Goal: Information Seeking & Learning: Learn about a topic

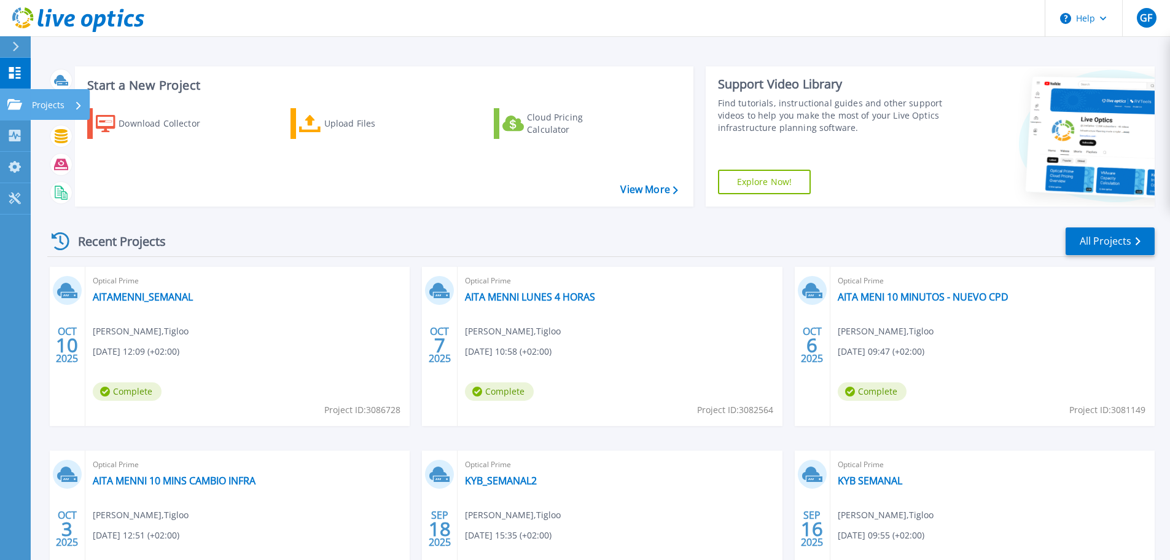
click at [48, 104] on p "Projects" at bounding box center [48, 105] width 33 height 32
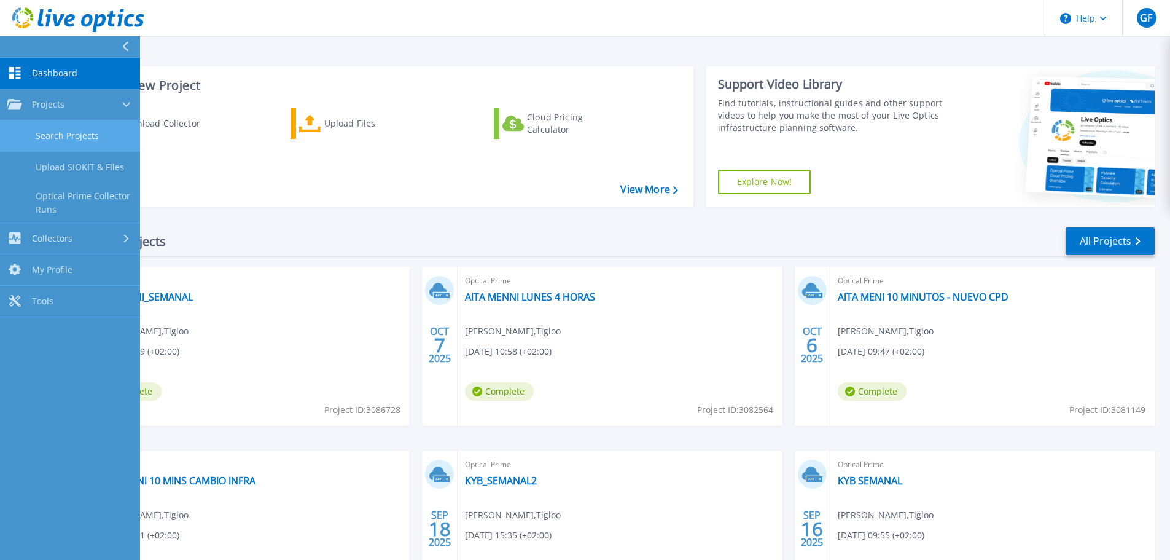
click at [64, 130] on link "Search Projects" at bounding box center [70, 135] width 140 height 31
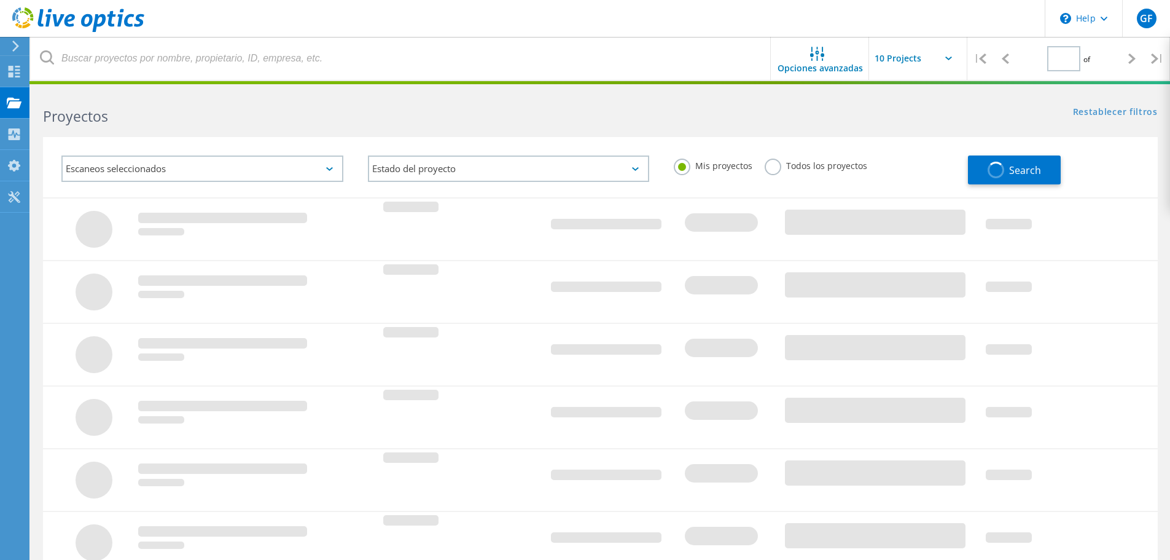
type input "1"
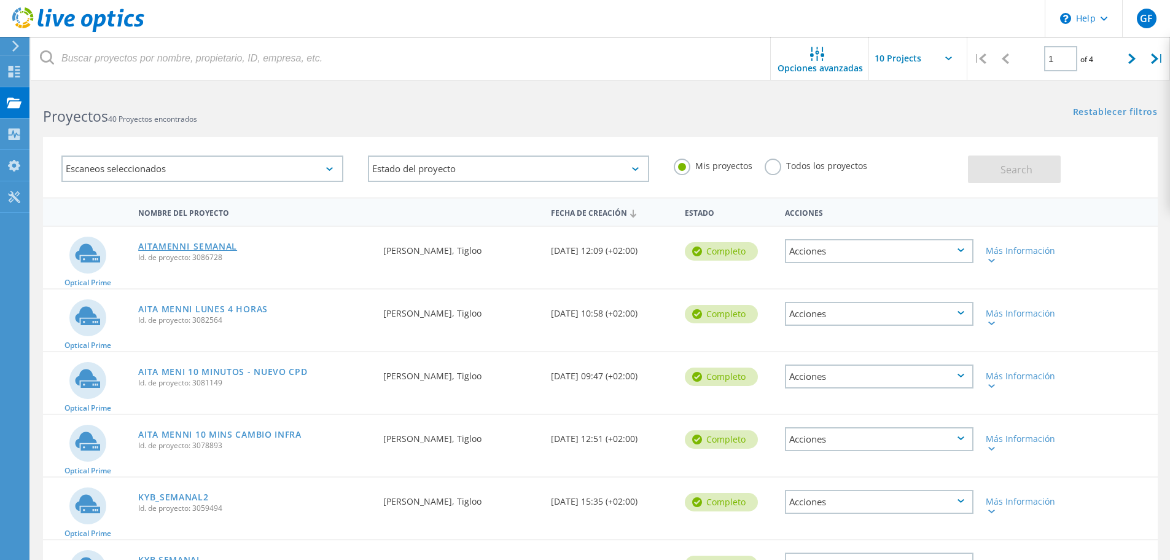
click at [159, 243] on link "AITAMENNI_SEMANAL" at bounding box center [187, 246] width 99 height 9
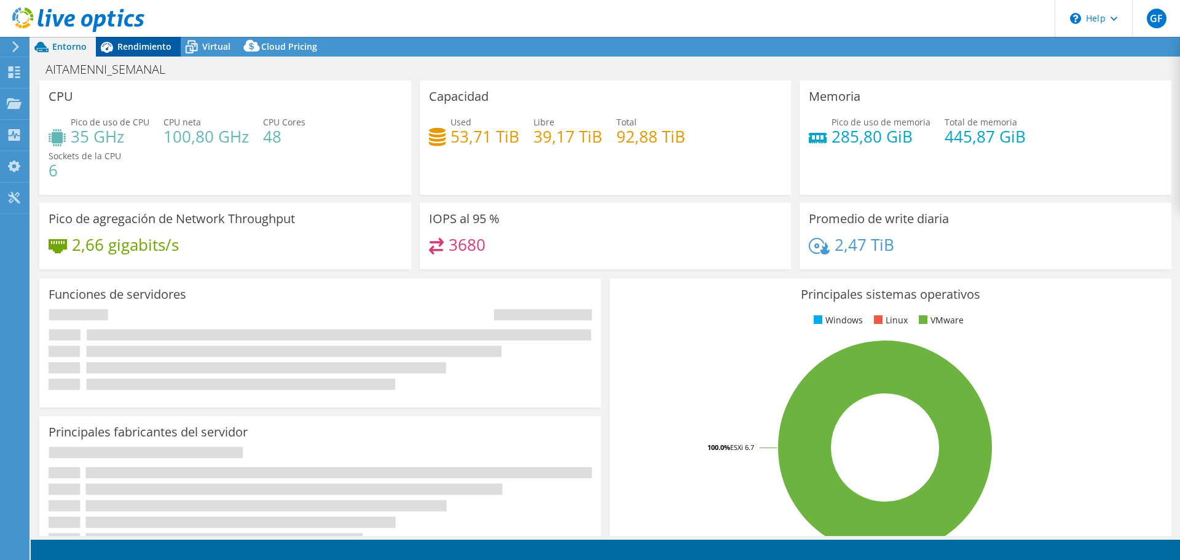
select select "USD"
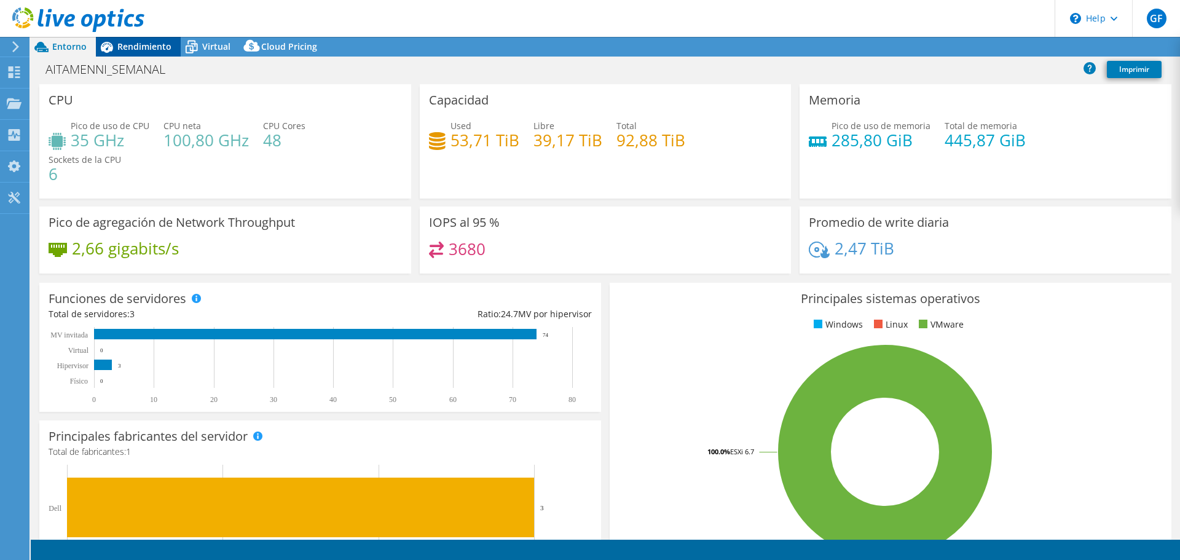
click at [136, 49] on span "Rendimiento" at bounding box center [144, 47] width 54 height 12
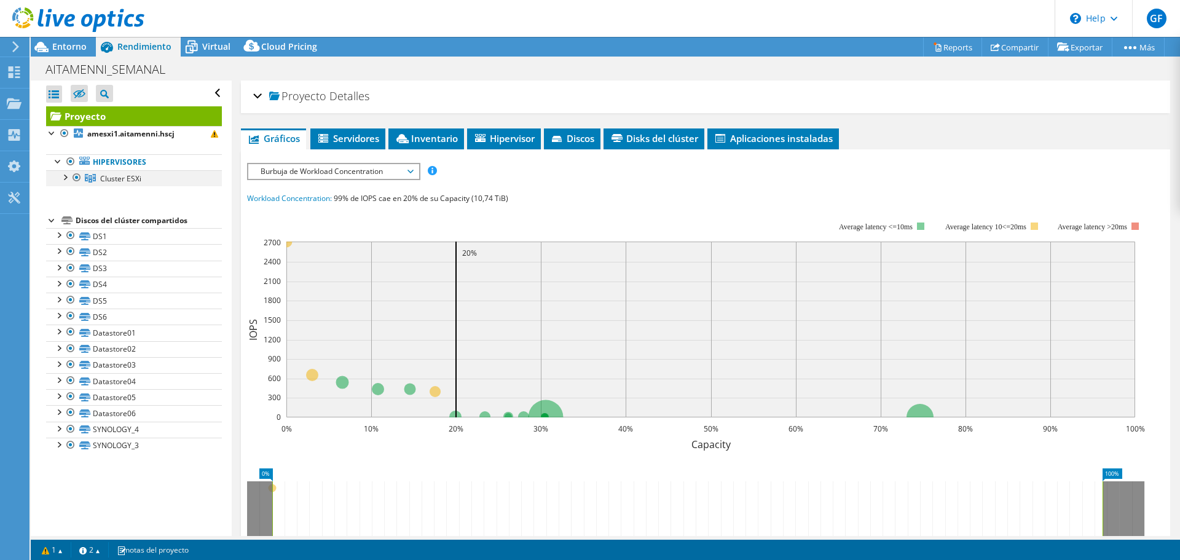
click at [64, 181] on div at bounding box center [64, 176] width 12 height 12
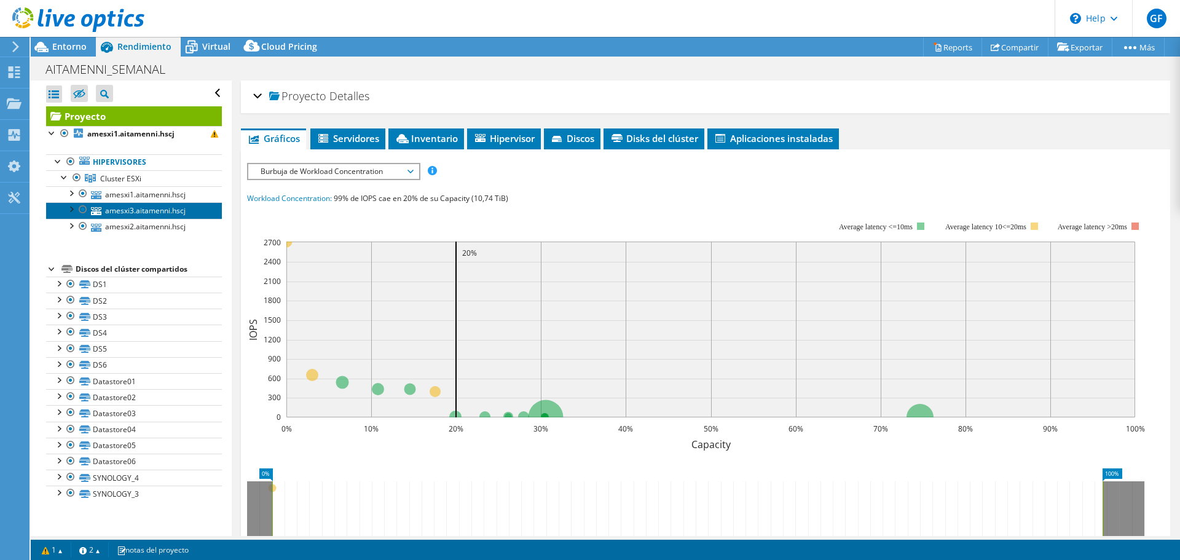
click at [116, 203] on link "amesxi3.aitamenni.hscj" at bounding box center [134, 210] width 176 height 16
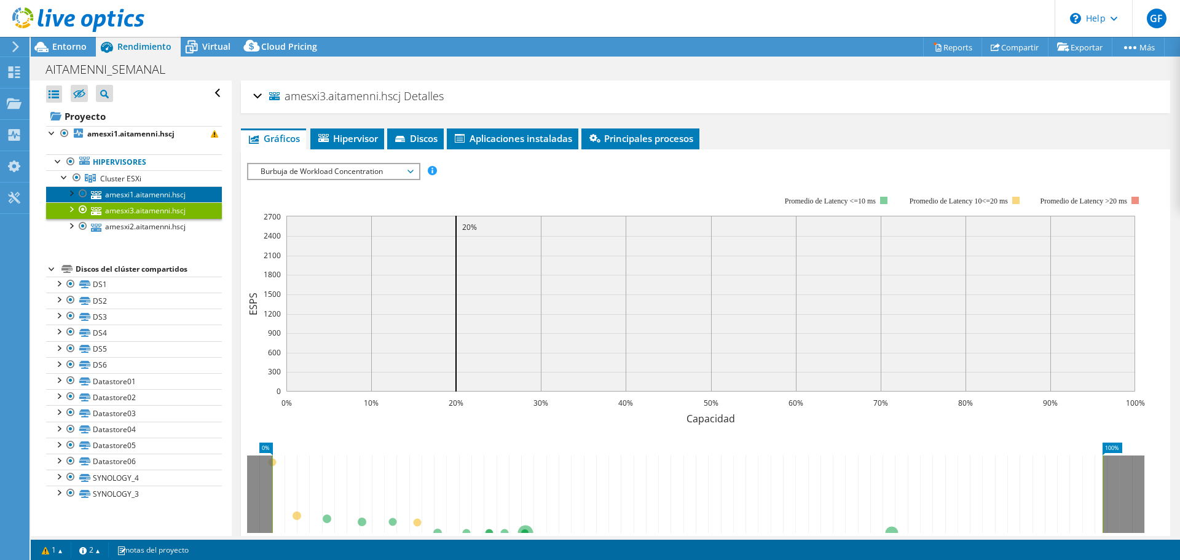
click at [117, 195] on link "amesxi1.aitamenni.hscj" at bounding box center [134, 194] width 176 height 16
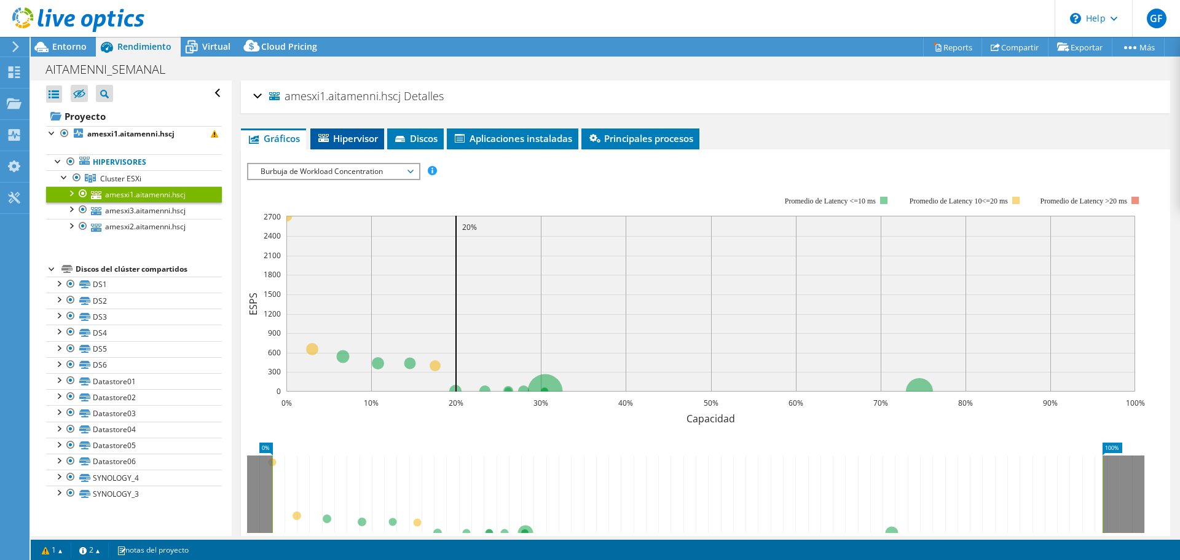
click at [342, 146] on li "Hipervisor" at bounding box center [347, 138] width 74 height 21
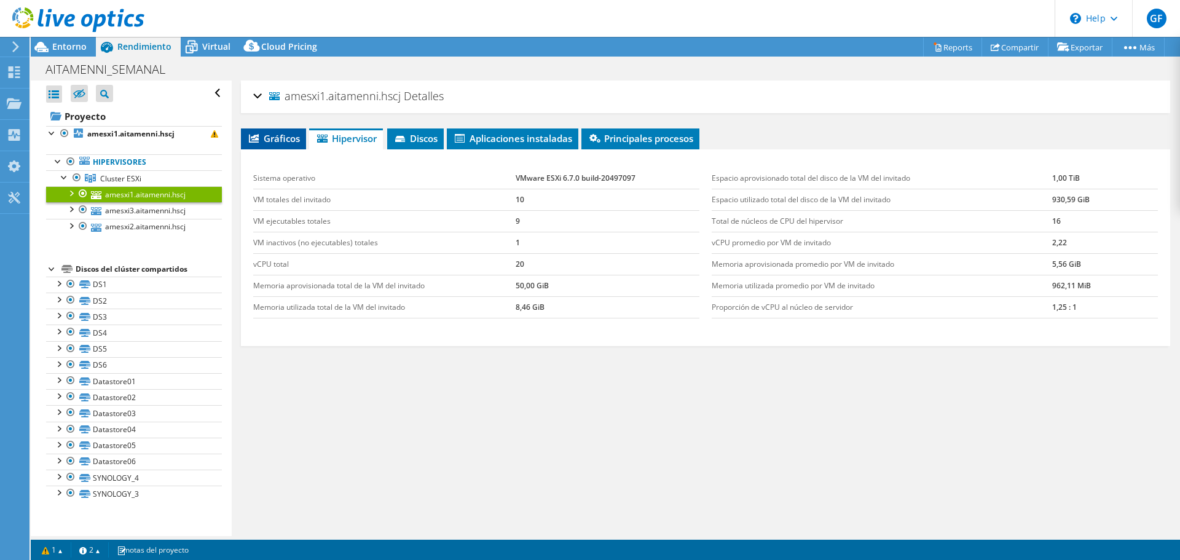
click at [265, 136] on span "Gráficos" at bounding box center [273, 138] width 53 height 12
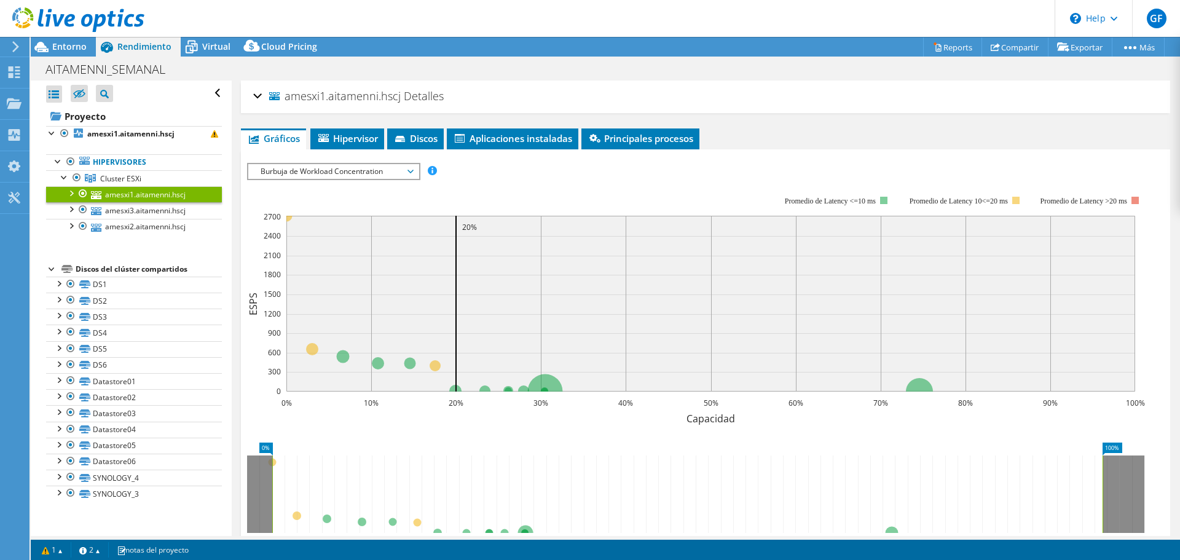
click at [256, 96] on div "amesxi1.aitamenni.hscj Detalles" at bounding box center [705, 97] width 904 height 26
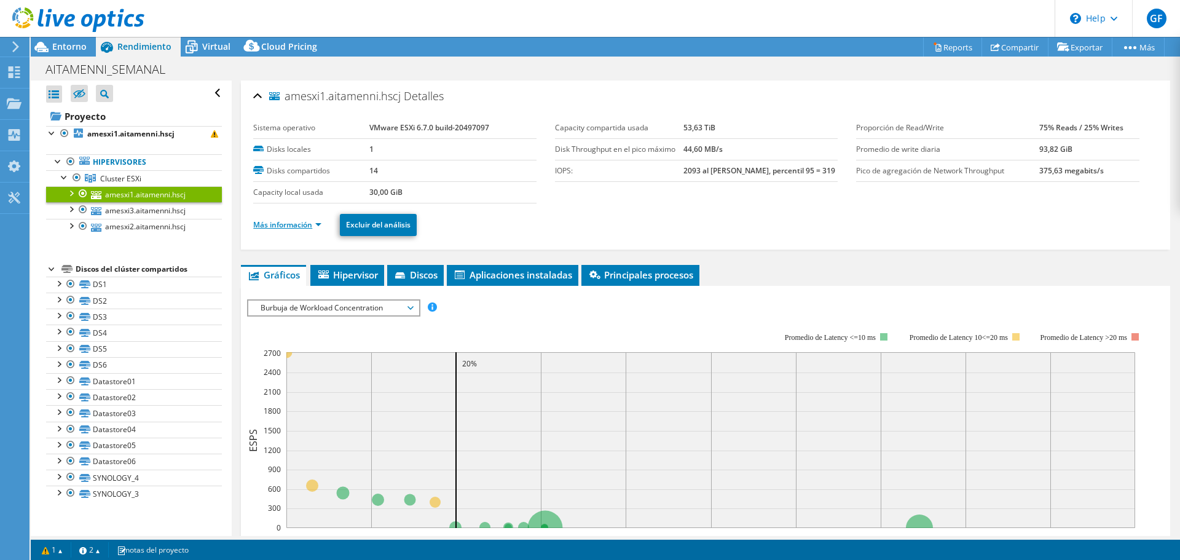
click at [313, 227] on link "Más información" at bounding box center [287, 224] width 68 height 10
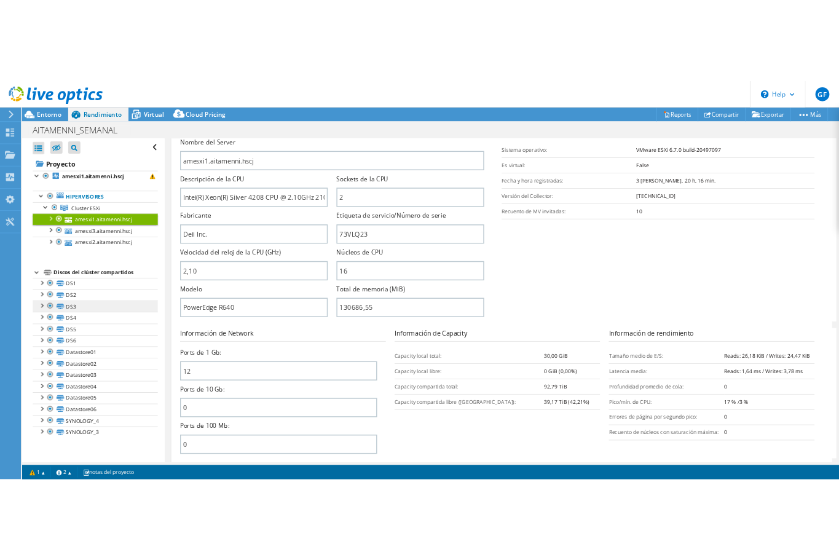
scroll to position [184, 0]
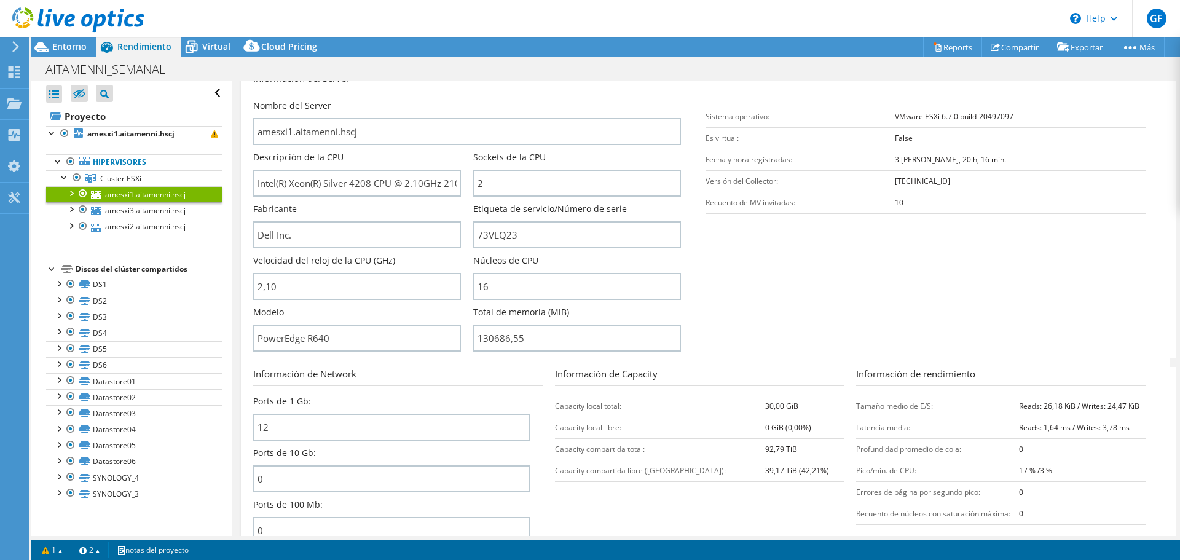
drag, startPoint x: 1034, startPoint y: 295, endPoint x: 1022, endPoint y: 294, distance: 11.7
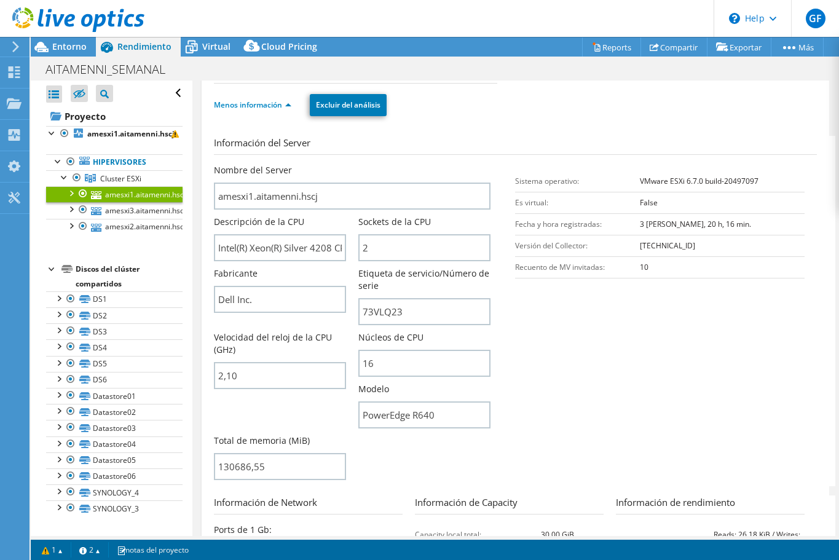
click at [812, 327] on section "Información del Server Nombre del Server amesxi1.aitamenni.hscj Descripción de …" at bounding box center [518, 311] width 609 height 350
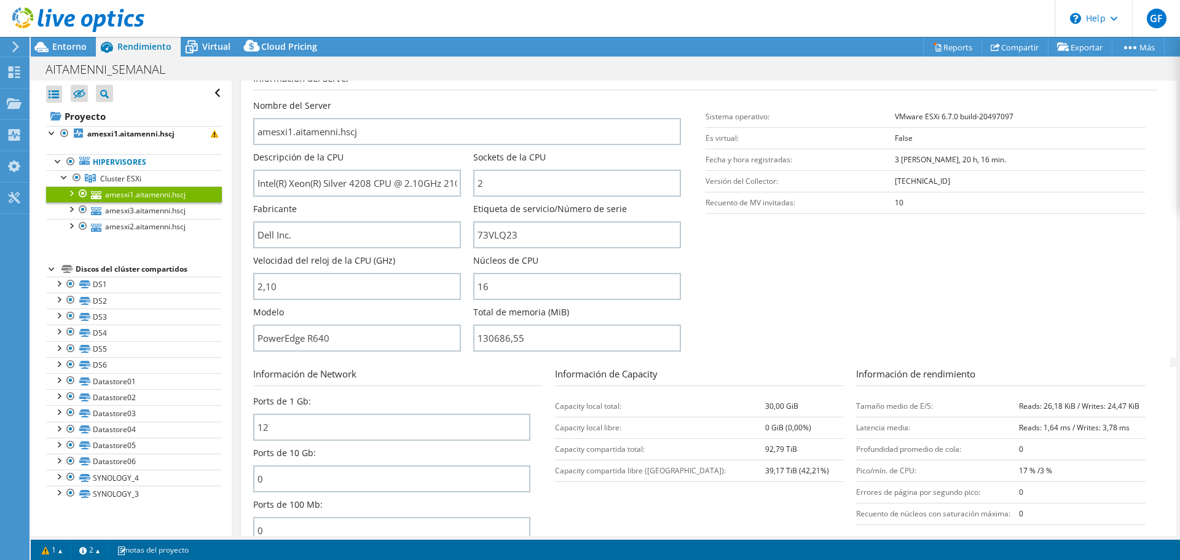
drag, startPoint x: 1050, startPoint y: 257, endPoint x: 1040, endPoint y: 259, distance: 10.0
drag, startPoint x: 1040, startPoint y: 259, endPoint x: 896, endPoint y: 274, distance: 145.1
click at [896, 274] on section "Información del Server Nombre del Server amesxi1.aitamenni.hscj Descripción de …" at bounding box center [708, 214] width 911 height 286
drag, startPoint x: 1036, startPoint y: 283, endPoint x: 1031, endPoint y: 289, distance: 8.4
drag, startPoint x: 1031, startPoint y: 289, endPoint x: 895, endPoint y: 321, distance: 140.0
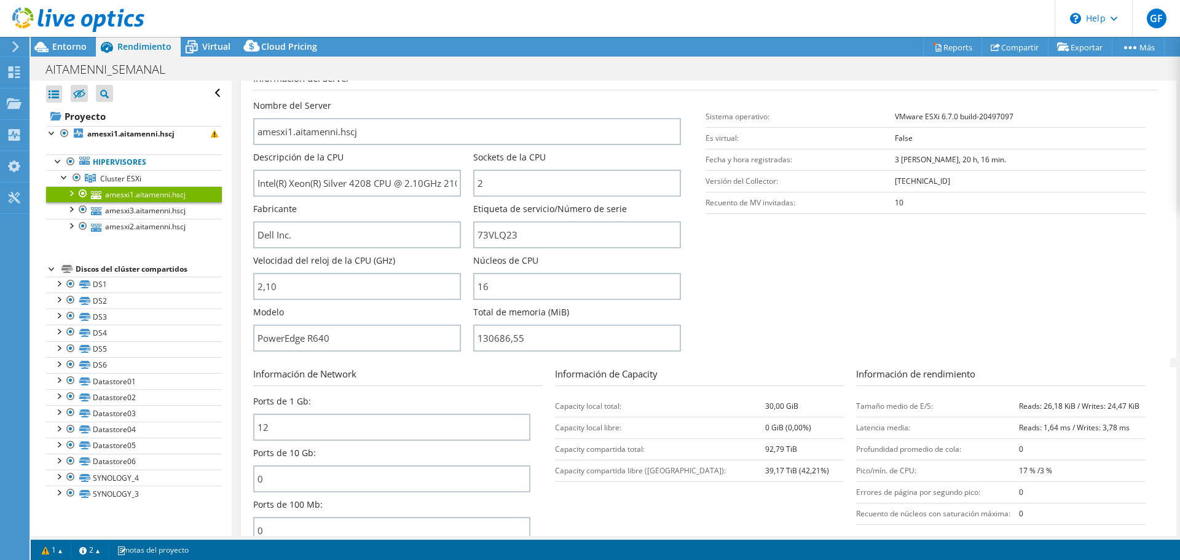
click at [857, 330] on section "Información del Server Nombre del Server amesxi1.aitamenni.hscj Descripción de …" at bounding box center [708, 214] width 911 height 286
drag, startPoint x: 1046, startPoint y: 315, endPoint x: 1036, endPoint y: 321, distance: 12.1
drag, startPoint x: 1036, startPoint y: 321, endPoint x: 887, endPoint y: 329, distance: 149.5
click at [887, 331] on section "Información del Server Nombre del Server amesxi1.aitamenni.hscj Descripción de …" at bounding box center [708, 214] width 911 height 286
drag, startPoint x: 1027, startPoint y: 311, endPoint x: 1019, endPoint y: 317, distance: 9.6
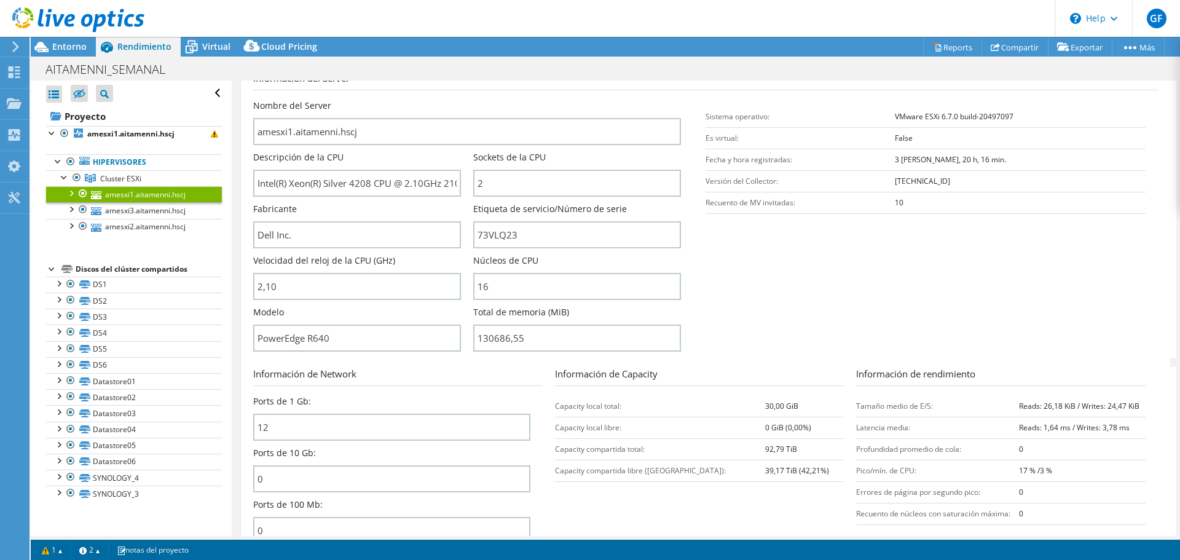
drag, startPoint x: 1019, startPoint y: 317, endPoint x: 957, endPoint y: 318, distance: 62.7
click at [957, 318] on section "Información del Server Nombre del Server amesxi1.aitamenni.hscj Descripción de …" at bounding box center [708, 214] width 911 height 286
drag, startPoint x: 1038, startPoint y: 315, endPoint x: 987, endPoint y: 318, distance: 51.7
drag, startPoint x: 987, startPoint y: 318, endPoint x: 976, endPoint y: 318, distance: 10.5
click at [986, 318] on section "Información del Server Nombre del Server amesxi1.aitamenni.hscj Descripción de …" at bounding box center [708, 214] width 911 height 286
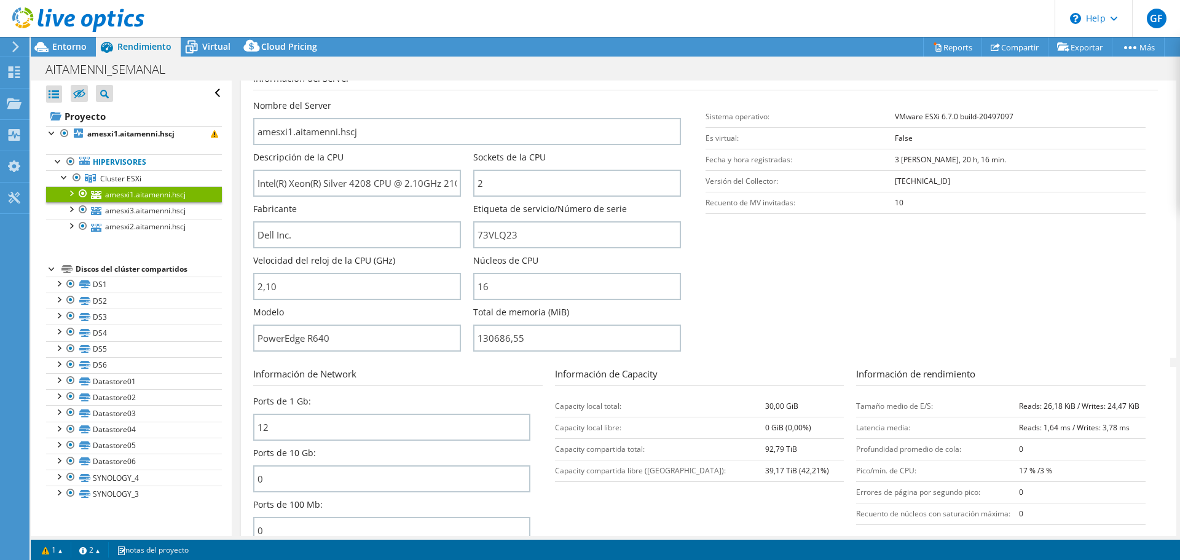
drag, startPoint x: 896, startPoint y: 278, endPoint x: 1047, endPoint y: 272, distance: 151.3
click at [870, 261] on section "Información del Server Nombre del Server amesxi1.aitamenni.hscj Descripción de …" at bounding box center [708, 214] width 911 height 286
drag, startPoint x: 1087, startPoint y: 286, endPoint x: 933, endPoint y: 296, distance: 153.9
click at [933, 297] on section "Información del Server Nombre del Server amesxi1.aitamenni.hscj Descripción de …" at bounding box center [708, 214] width 911 height 286
drag, startPoint x: 1037, startPoint y: 284, endPoint x: 936, endPoint y: 299, distance: 101.9
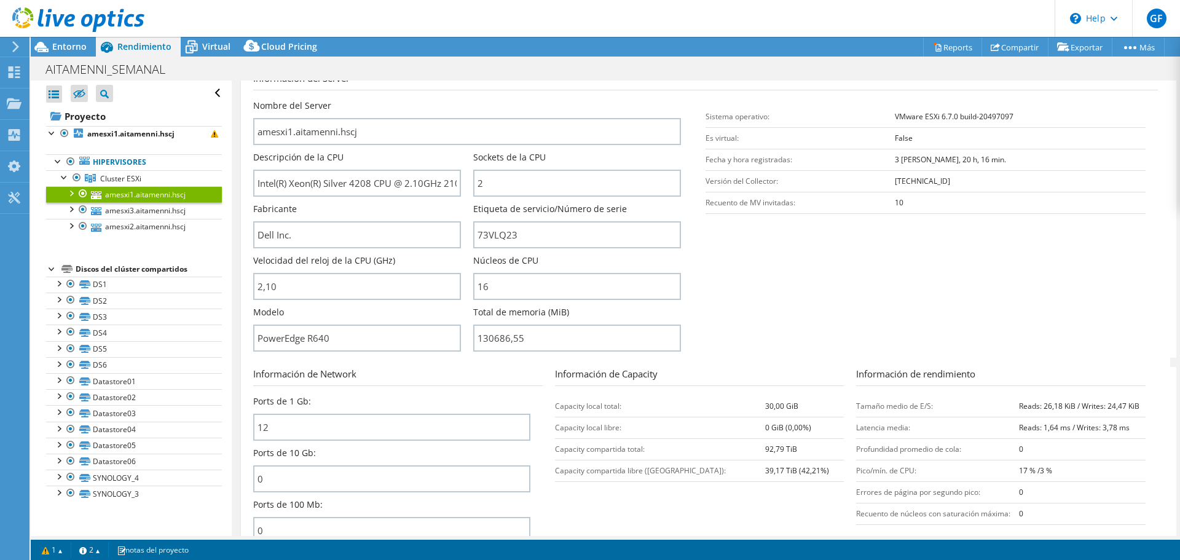
click at [936, 299] on section "Información del Server Nombre del Server amesxi1.aitamenni.hscj Descripción de …" at bounding box center [708, 214] width 911 height 286
drag, startPoint x: 970, startPoint y: 284, endPoint x: 1024, endPoint y: 288, distance: 54.8
click at [952, 286] on section "Información del Server Nombre del Server amesxi1.aitamenni.hscj Descripción de …" at bounding box center [708, 214] width 911 height 286
drag, startPoint x: 1033, startPoint y: 292, endPoint x: 853, endPoint y: 297, distance: 180.1
click at [846, 304] on section "Información del Server Nombre del Server amesxi1.aitamenni.hscj Descripción de …" at bounding box center [708, 214] width 911 height 286
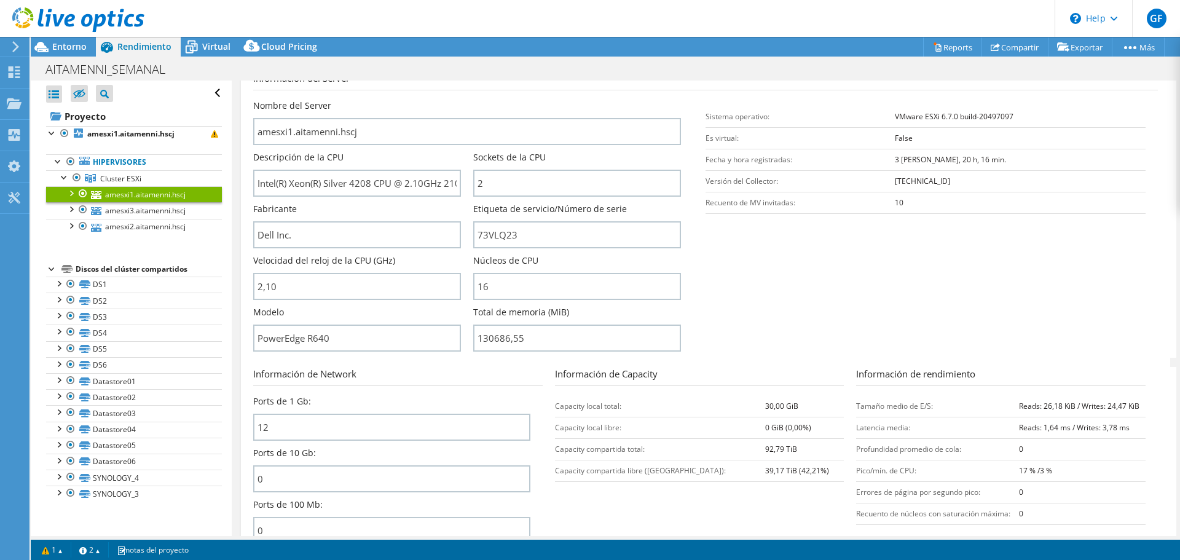
drag, startPoint x: 901, startPoint y: 289, endPoint x: 1064, endPoint y: 278, distance: 163.8
click at [923, 282] on section "Información del Server Nombre del Server amesxi1.aitamenni.hscj Descripción de …" at bounding box center [708, 214] width 911 height 286
drag, startPoint x: 1064, startPoint y: 280, endPoint x: 843, endPoint y: 305, distance: 222.6
click at [843, 305] on section "Información del Server Nombre del Server amesxi1.aitamenni.hscj Descripción de …" at bounding box center [708, 214] width 911 height 286
drag, startPoint x: 843, startPoint y: 305, endPoint x: 974, endPoint y: 323, distance: 132.6
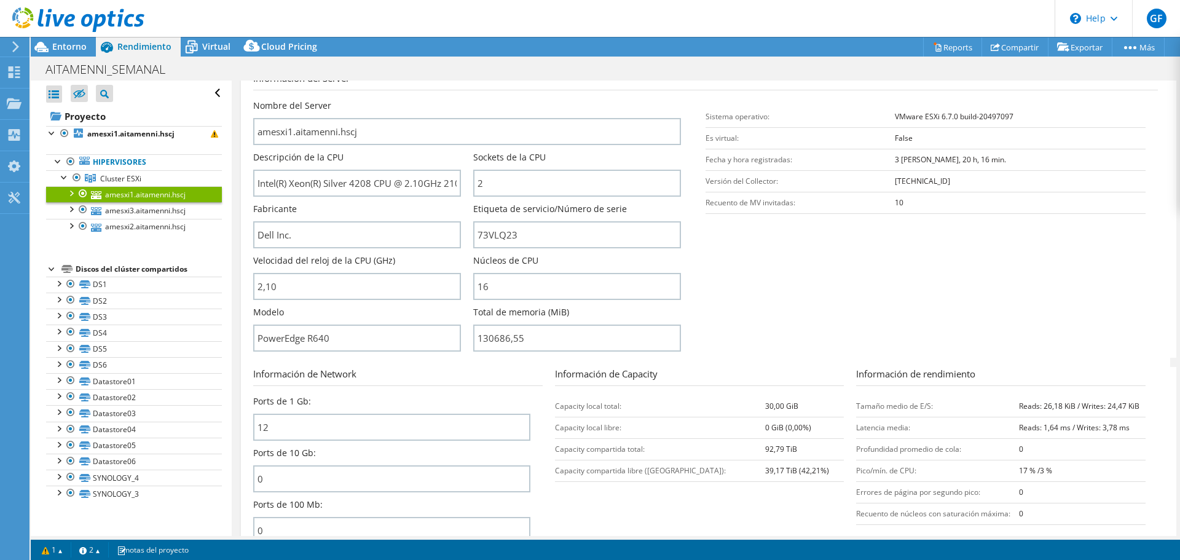
click at [974, 323] on section "Información del Server Nombre del Server amesxi1.aitamenni.hscj Descripción de …" at bounding box center [708, 214] width 911 height 286
click at [876, 307] on section "Información del Server Nombre del Server amesxi1.aitamenni.hscj Descripción de …" at bounding box center [708, 214] width 911 height 286
drag, startPoint x: 985, startPoint y: 300, endPoint x: 747, endPoint y: 316, distance: 238.3
click at [747, 316] on section "Información del Server Nombre del Server amesxi1.aitamenni.hscj Descripción de …" at bounding box center [708, 214] width 911 height 286
drag, startPoint x: 939, startPoint y: 283, endPoint x: 1043, endPoint y: 293, distance: 104.4
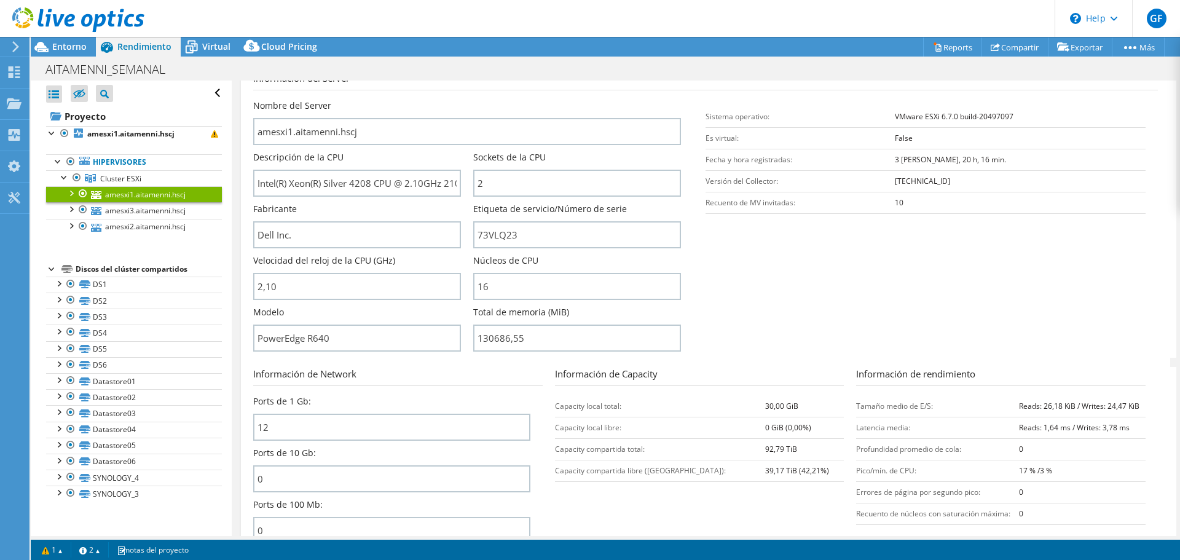
click at [901, 294] on section "Información del Server Nombre del Server amesxi1.aitamenni.hscj Descripción de …" at bounding box center [708, 214] width 911 height 286
drag, startPoint x: 1042, startPoint y: 295, endPoint x: 469, endPoint y: 230, distance: 576.9
click at [986, 304] on section "Información del Server Nombre del Server amesxi1.aitamenni.hscj Descripción de …" at bounding box center [708, 214] width 911 height 286
drag, startPoint x: 256, startPoint y: 179, endPoint x: 506, endPoint y: 179, distance: 250.1
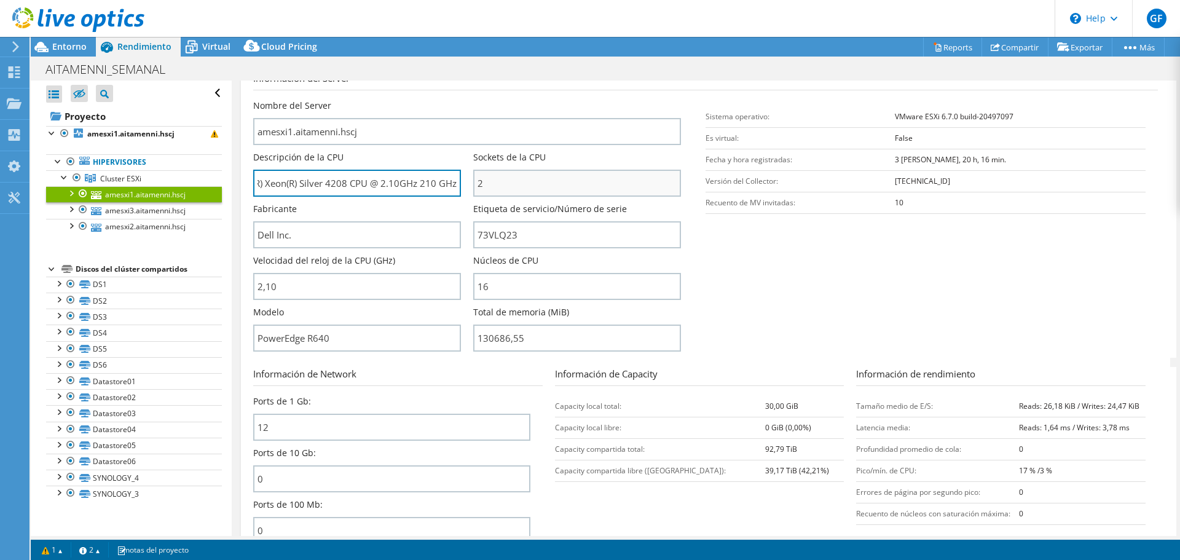
click at [506, 100] on div "Nombre del Server amesxi1.aitamenni.hscj Descripción de la CPU Intel(R) Xeon(R)…" at bounding box center [473, 100] width 440 height 0
drag, startPoint x: 627, startPoint y: 27, endPoint x: 613, endPoint y: 23, distance: 14.0
drag, startPoint x: 613, startPoint y: 23, endPoint x: 596, endPoint y: 20, distance: 17.6
click at [596, 20] on header "GF Usuario final [PERSON_NAME] [EMAIL_ADDRESS][DOMAIN_NAME] [GEOGRAPHIC_DATA] M…" at bounding box center [590, 18] width 1180 height 37
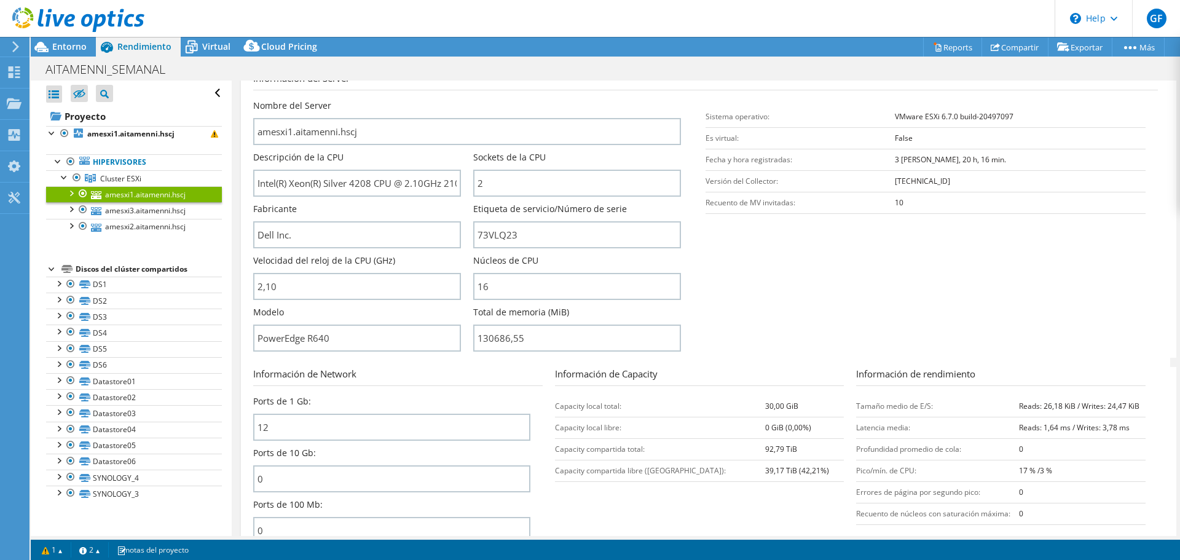
drag, startPoint x: 603, startPoint y: 20, endPoint x: 407, endPoint y: 55, distance: 199.1
click at [602, 20] on header "GF Usuario final [PERSON_NAME] [EMAIL_ADDRESS][DOMAIN_NAME] [GEOGRAPHIC_DATA] M…" at bounding box center [590, 18] width 1180 height 37
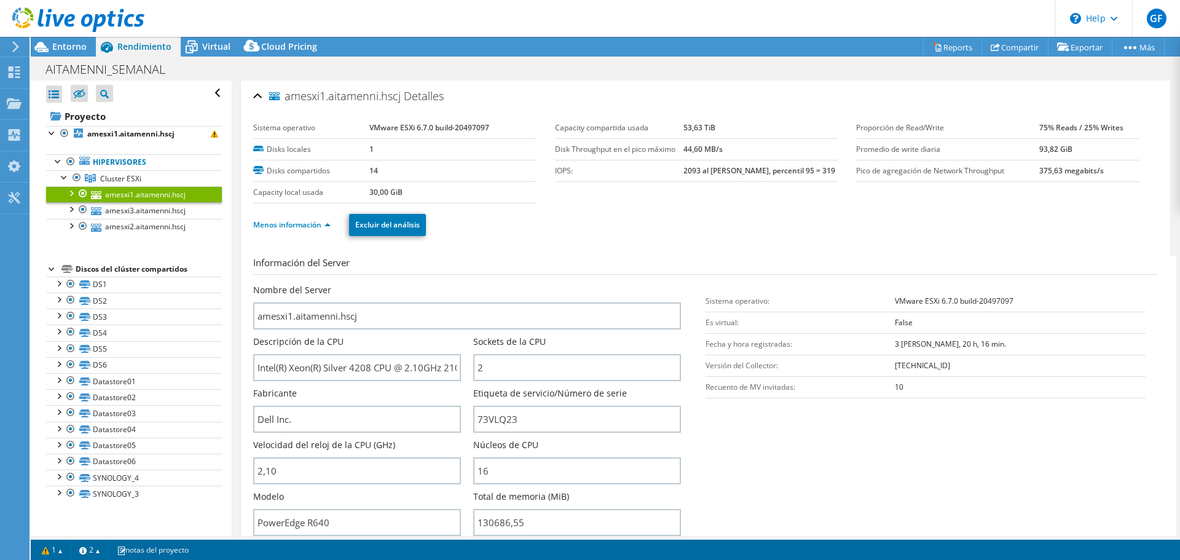
drag, startPoint x: 806, startPoint y: 97, endPoint x: 786, endPoint y: 88, distance: 21.7
drag, startPoint x: 786, startPoint y: 88, endPoint x: 807, endPoint y: 66, distance: 30.0
click at [752, 69] on div "AITAMENNI_SEMANAL Imprimir" at bounding box center [605, 69] width 1149 height 23
drag, startPoint x: 806, startPoint y: 66, endPoint x: 792, endPoint y: 63, distance: 14.3
click at [791, 63] on div "AITAMENNI_SEMANAL Imprimir" at bounding box center [605, 69] width 1149 height 23
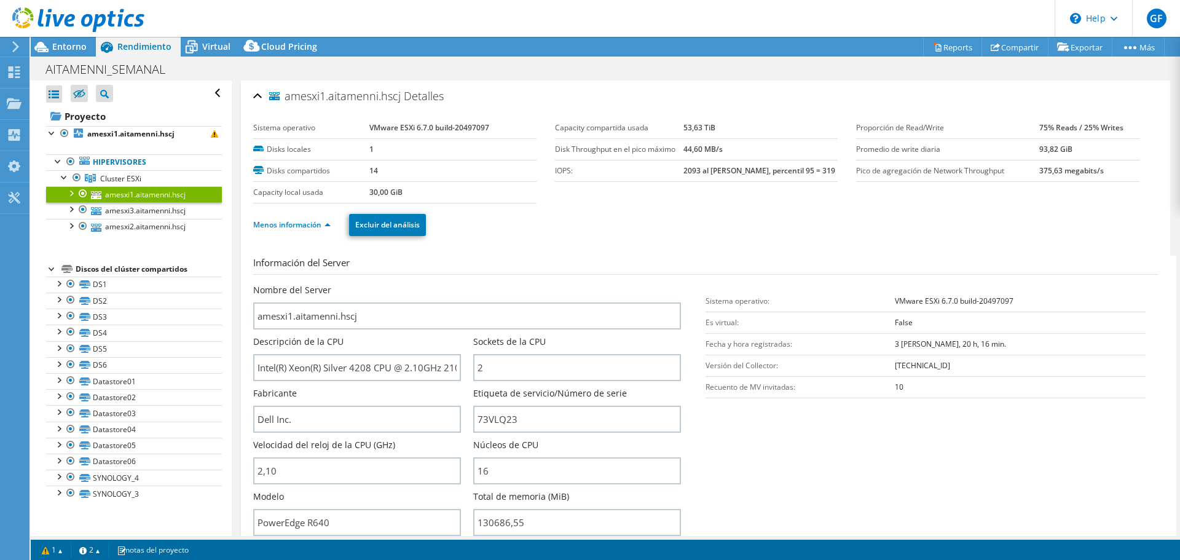
drag, startPoint x: 835, startPoint y: 62, endPoint x: 858, endPoint y: 59, distance: 23.5
click at [827, 59] on div "AITAMENNI_SEMANAL Imprimir" at bounding box center [605, 69] width 1149 height 23
drag, startPoint x: 860, startPoint y: 60, endPoint x: 1024, endPoint y: 50, distance: 165.0
click at [860, 60] on div "AITAMENNI_SEMANAL Imprimir" at bounding box center [605, 69] width 1149 height 23
click at [958, 45] on link "Reports" at bounding box center [952, 46] width 59 height 19
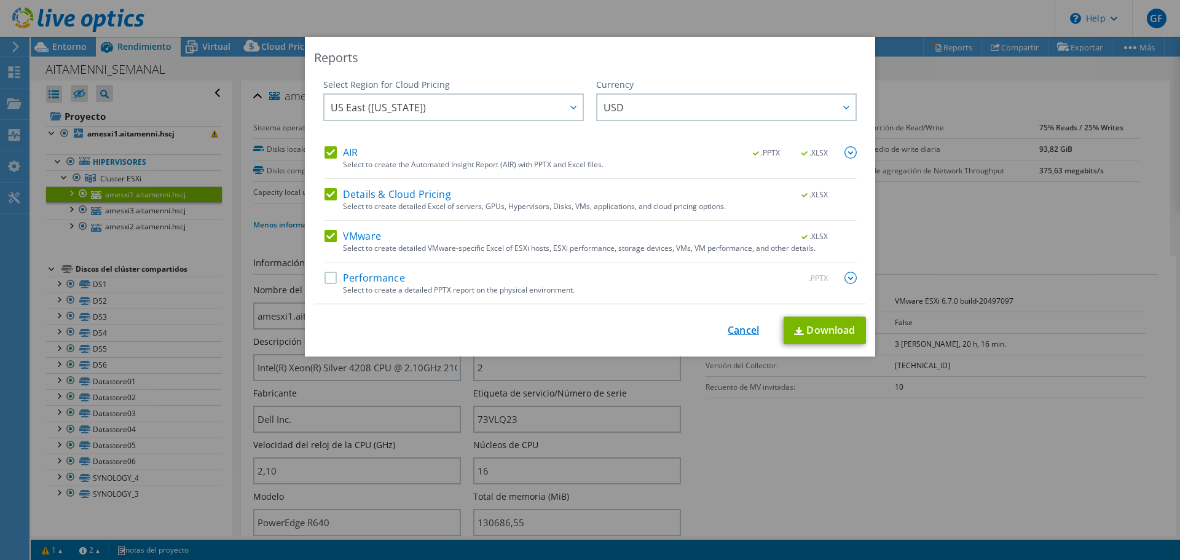
click at [727, 327] on link "Cancel" at bounding box center [742, 330] width 31 height 12
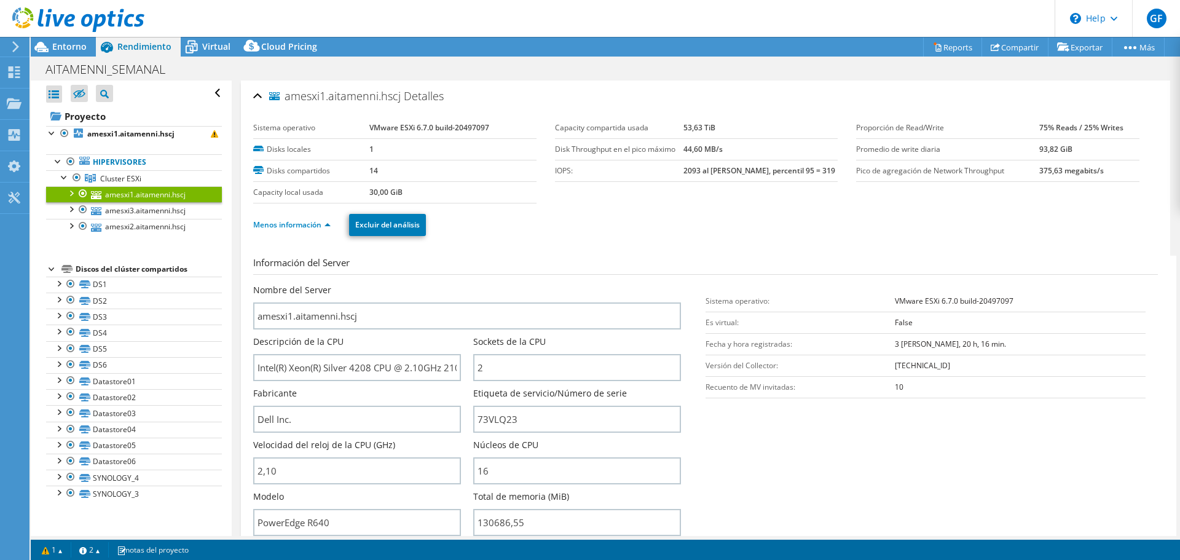
drag, startPoint x: 882, startPoint y: 85, endPoint x: 834, endPoint y: 77, distance: 49.3
click at [826, 80] on div "amesxi1.aitamenni.hscj Detalles Sistema operativo VMware ESXi 6.7.0 build-20497…" at bounding box center [705, 443] width 929 height 726
drag, startPoint x: 915, startPoint y: 69, endPoint x: 895, endPoint y: 66, distance: 19.8
click at [895, 66] on div "AITAMENNI_SEMANAL Imprimir" at bounding box center [605, 69] width 1149 height 23
drag, startPoint x: 908, startPoint y: 66, endPoint x: 884, endPoint y: 65, distance: 24.6
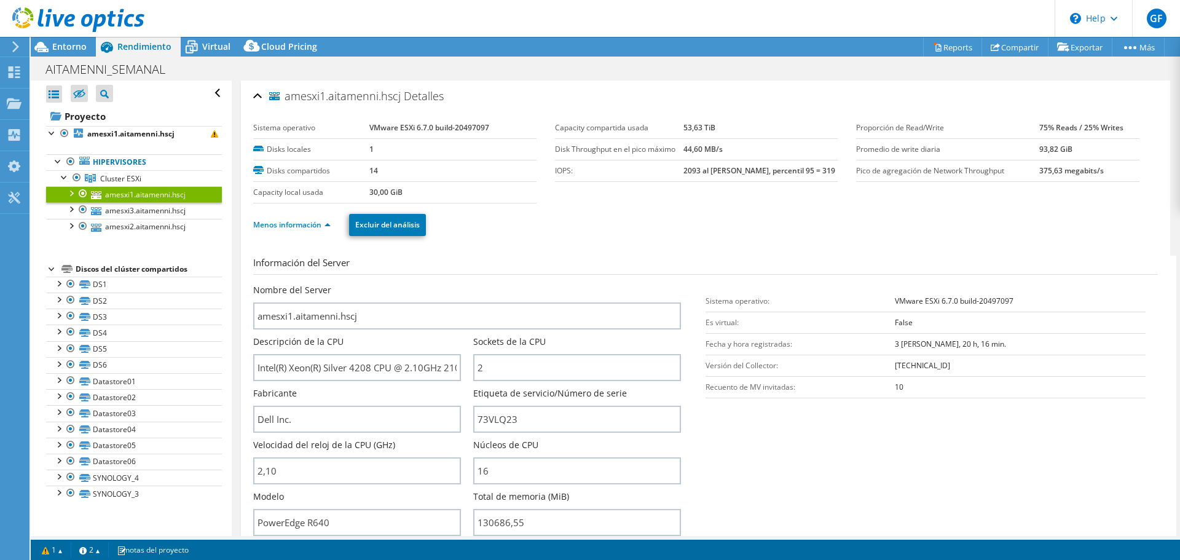
click at [884, 65] on div "AITAMENNI_SEMANAL Imprimir" at bounding box center [605, 69] width 1149 height 23
drag, startPoint x: 916, startPoint y: 71, endPoint x: 909, endPoint y: 69, distance: 7.8
drag, startPoint x: 909, startPoint y: 69, endPoint x: 889, endPoint y: 66, distance: 19.9
click at [889, 66] on div "AITAMENNI_SEMANAL Imprimir" at bounding box center [605, 69] width 1149 height 23
drag, startPoint x: 898, startPoint y: 69, endPoint x: 875, endPoint y: 69, distance: 23.3
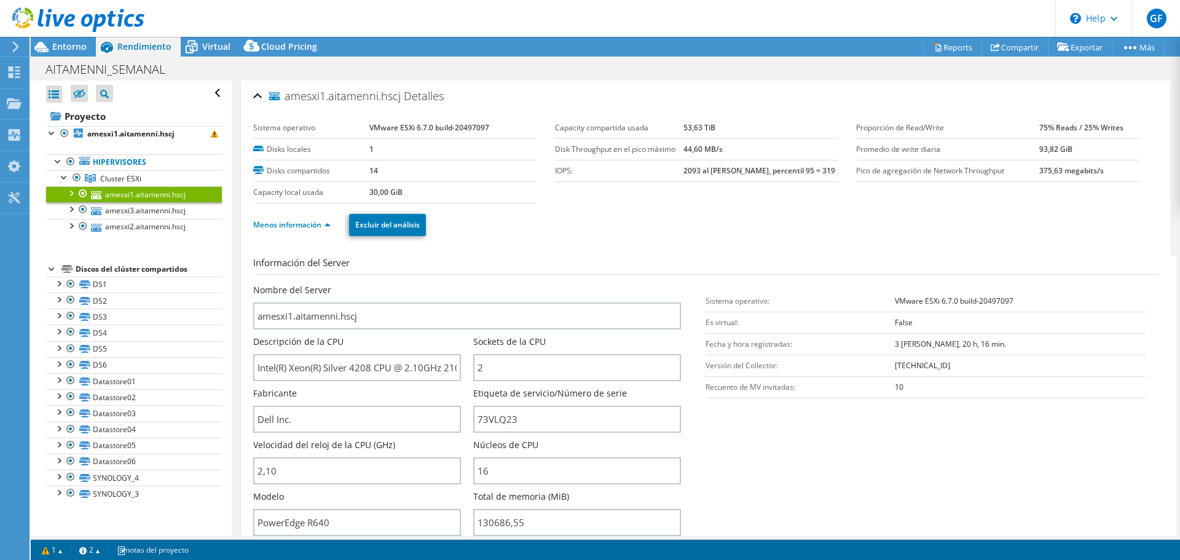
click at [898, 69] on div "AITAMENNI_SEMANAL Imprimir" at bounding box center [605, 69] width 1149 height 23
click at [874, 69] on div "AITAMENNI_SEMANAL Imprimir" at bounding box center [605, 69] width 1149 height 23
drag, startPoint x: 881, startPoint y: 70, endPoint x: 688, endPoint y: 135, distance: 203.4
click at [881, 70] on div "AITAMENNI_SEMANAL Imprimir" at bounding box center [605, 69] width 1149 height 23
